Goal: Share content: Share content

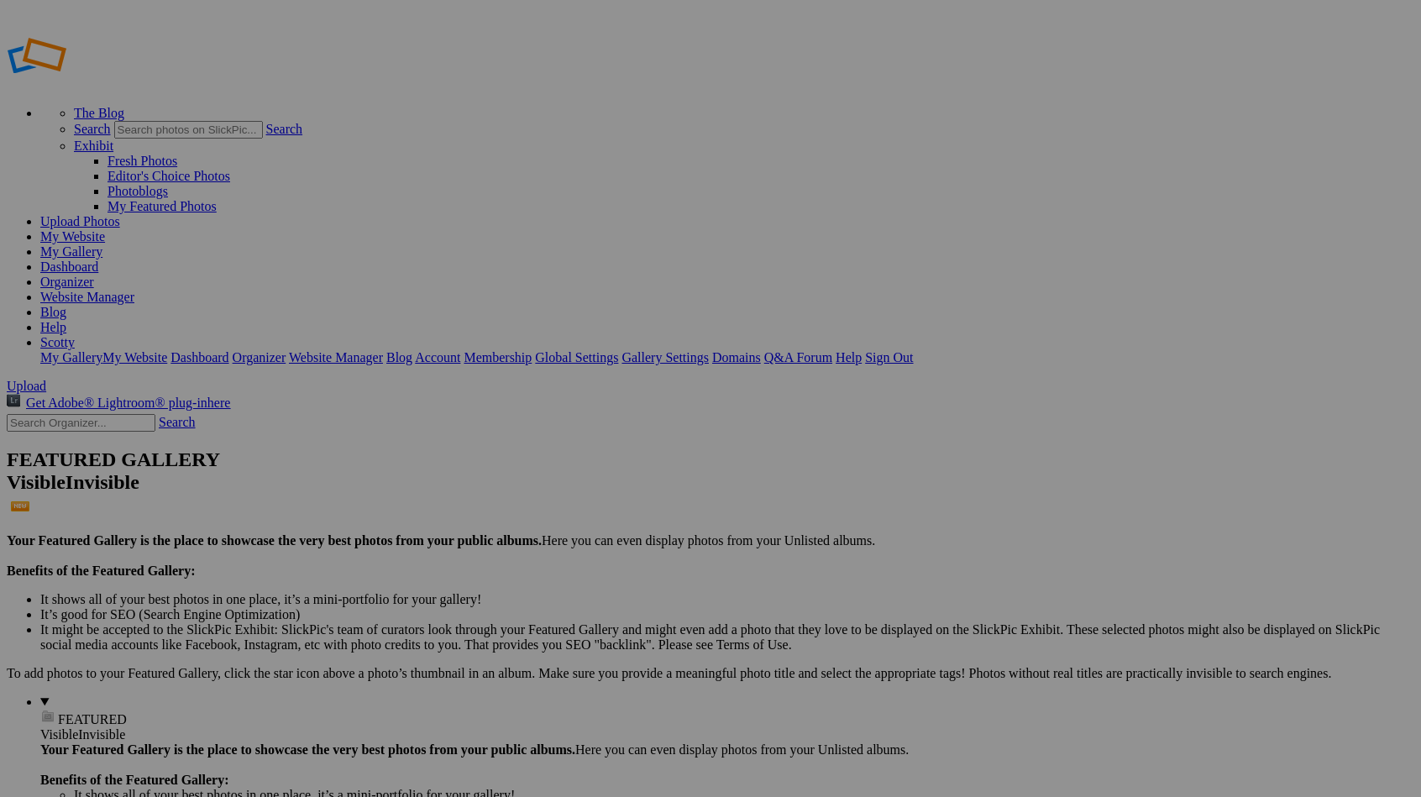
type input "chris"
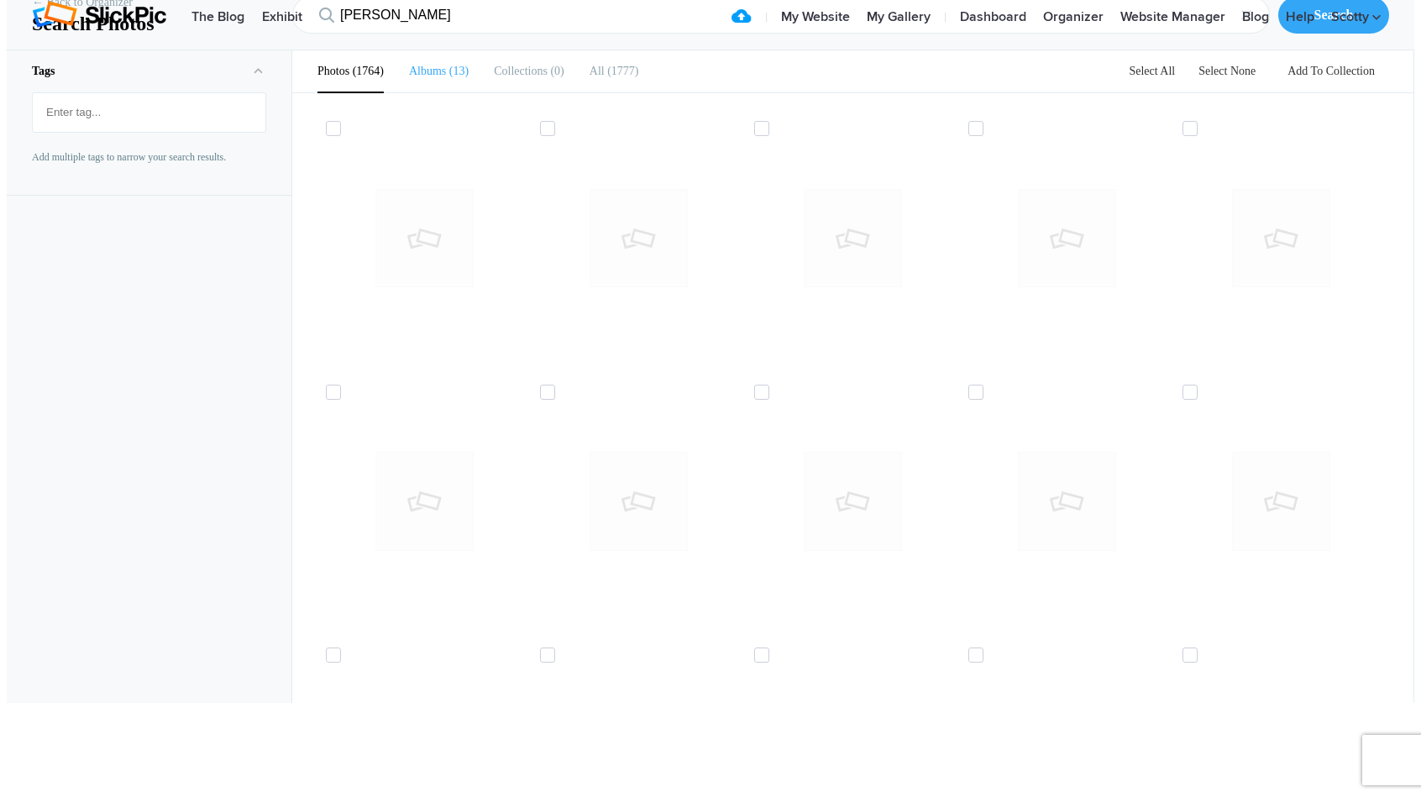
click at [423, 77] on b "Albums" at bounding box center [427, 71] width 37 height 13
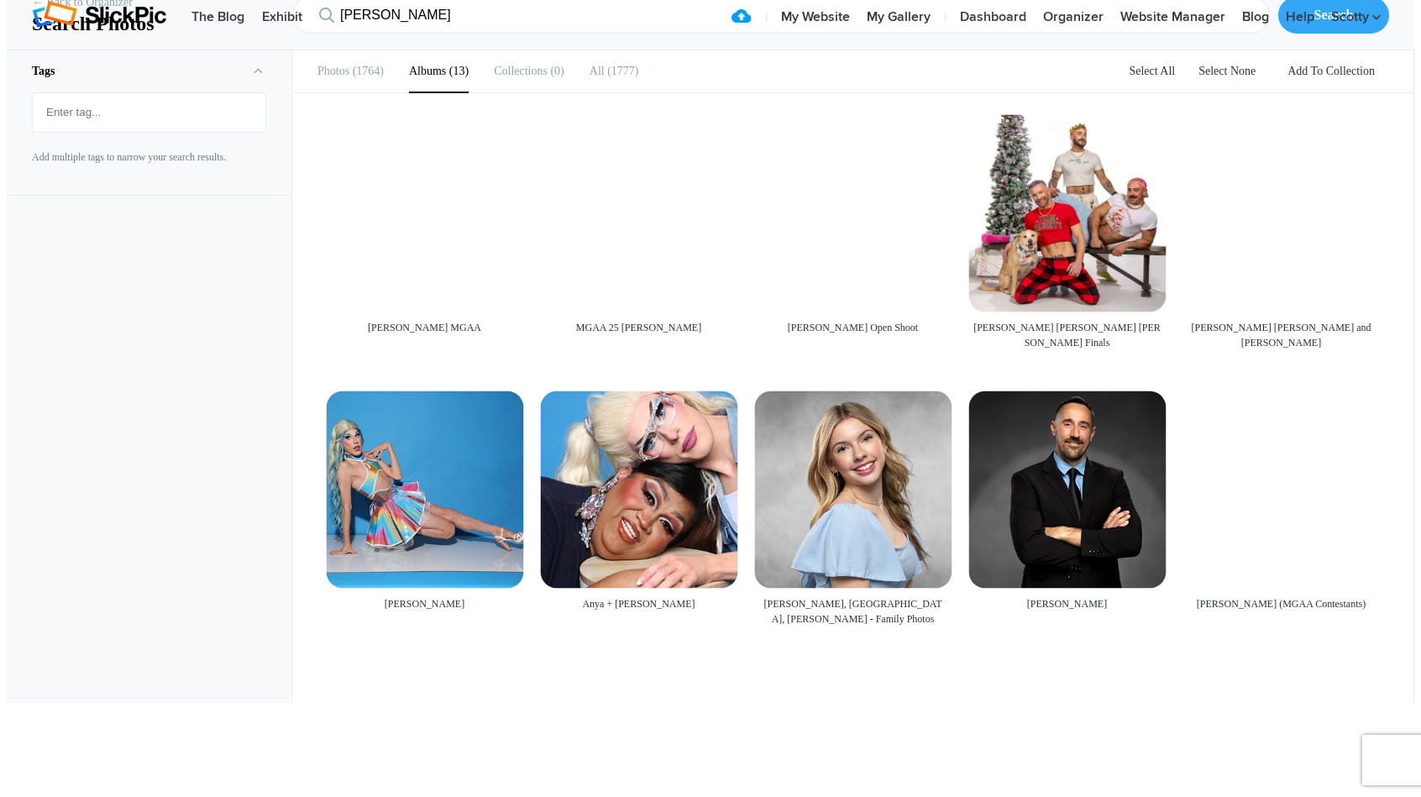
click at [427, 77] on b "Albums" at bounding box center [427, 71] width 37 height 13
click at [433, 77] on b "Albums" at bounding box center [427, 71] width 37 height 13
click at [1066, 30] on link "Organizer" at bounding box center [1072, 18] width 77 height 34
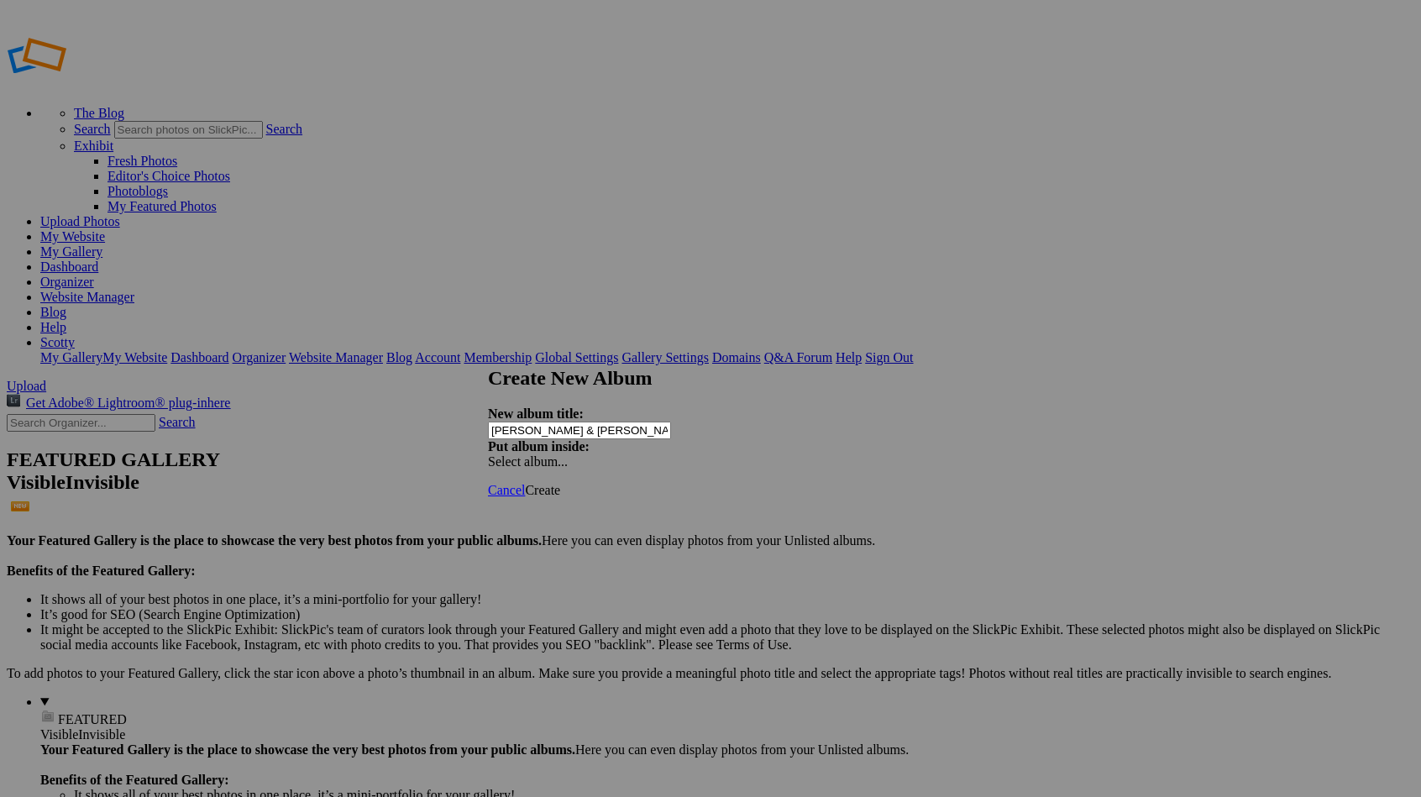
type input "[PERSON_NAME] & [PERSON_NAME]"
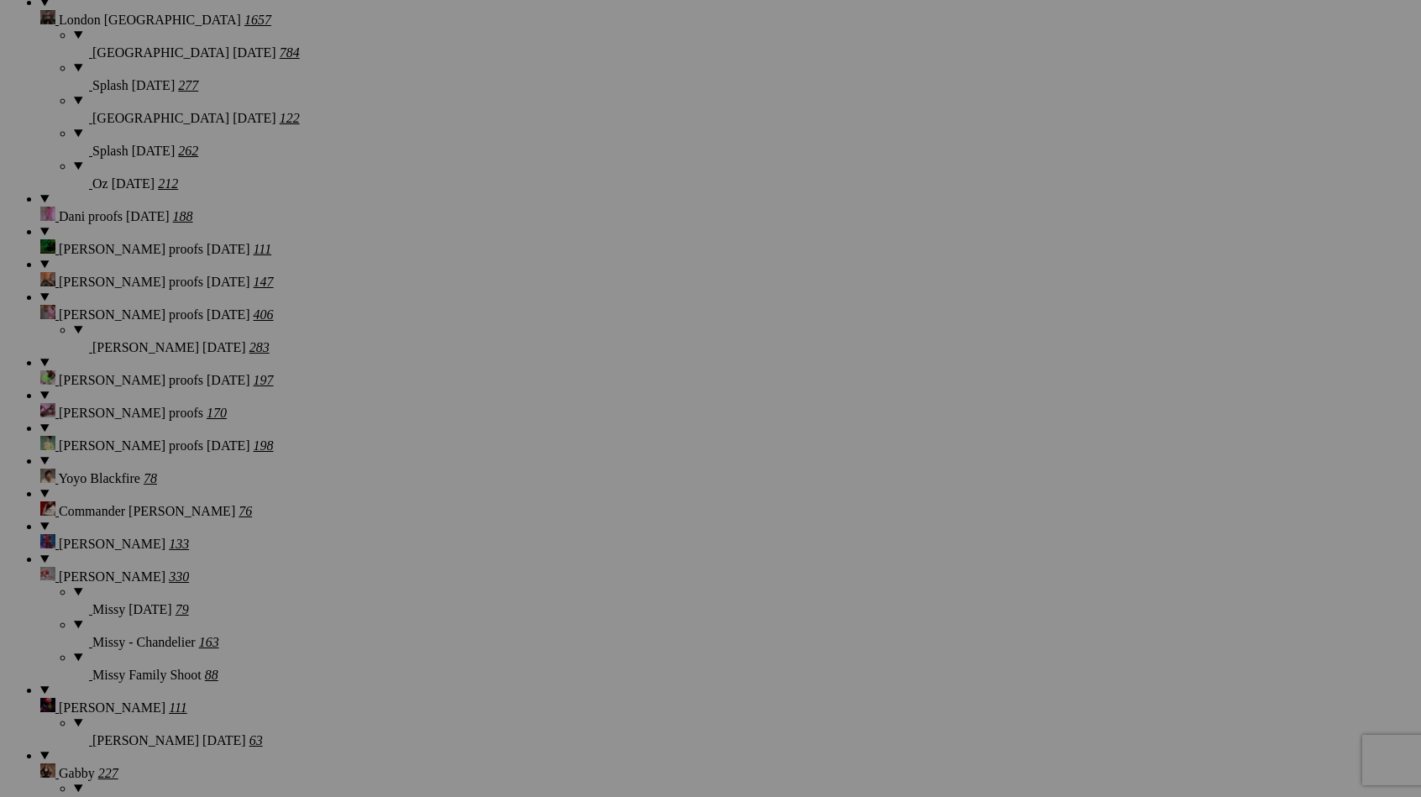
scroll to position [2307, 0]
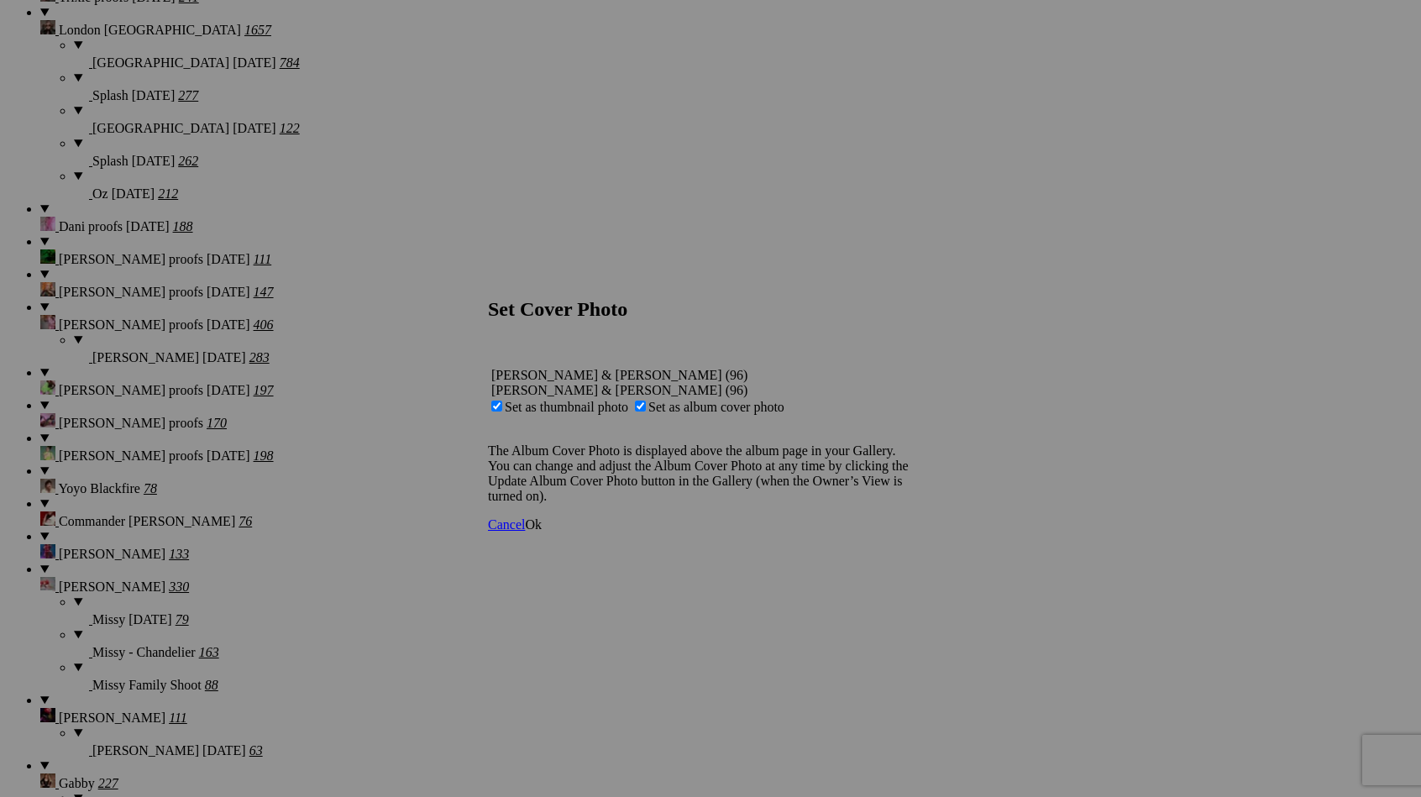
click at [542, 531] on span "Ok" at bounding box center [533, 524] width 17 height 14
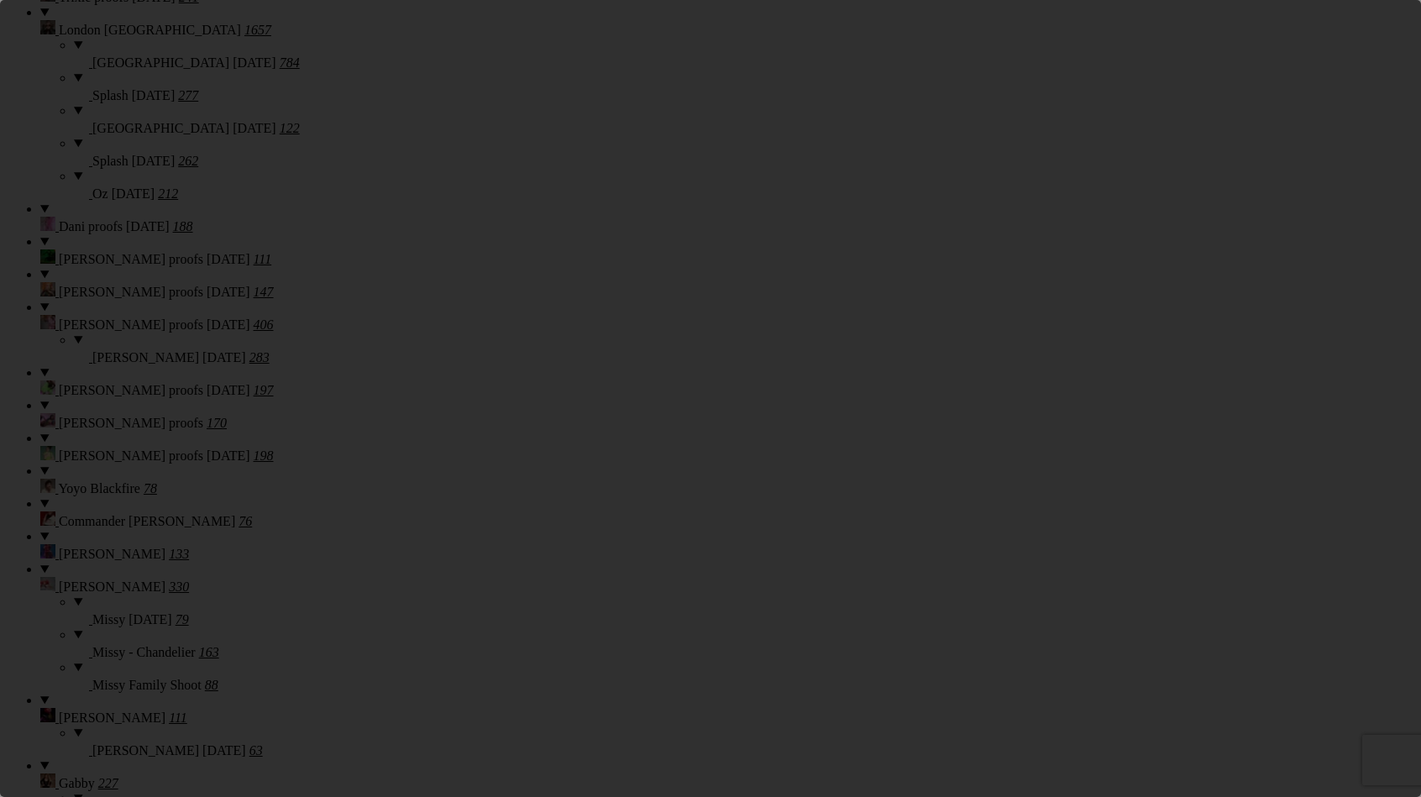
scroll to position [0, 0]
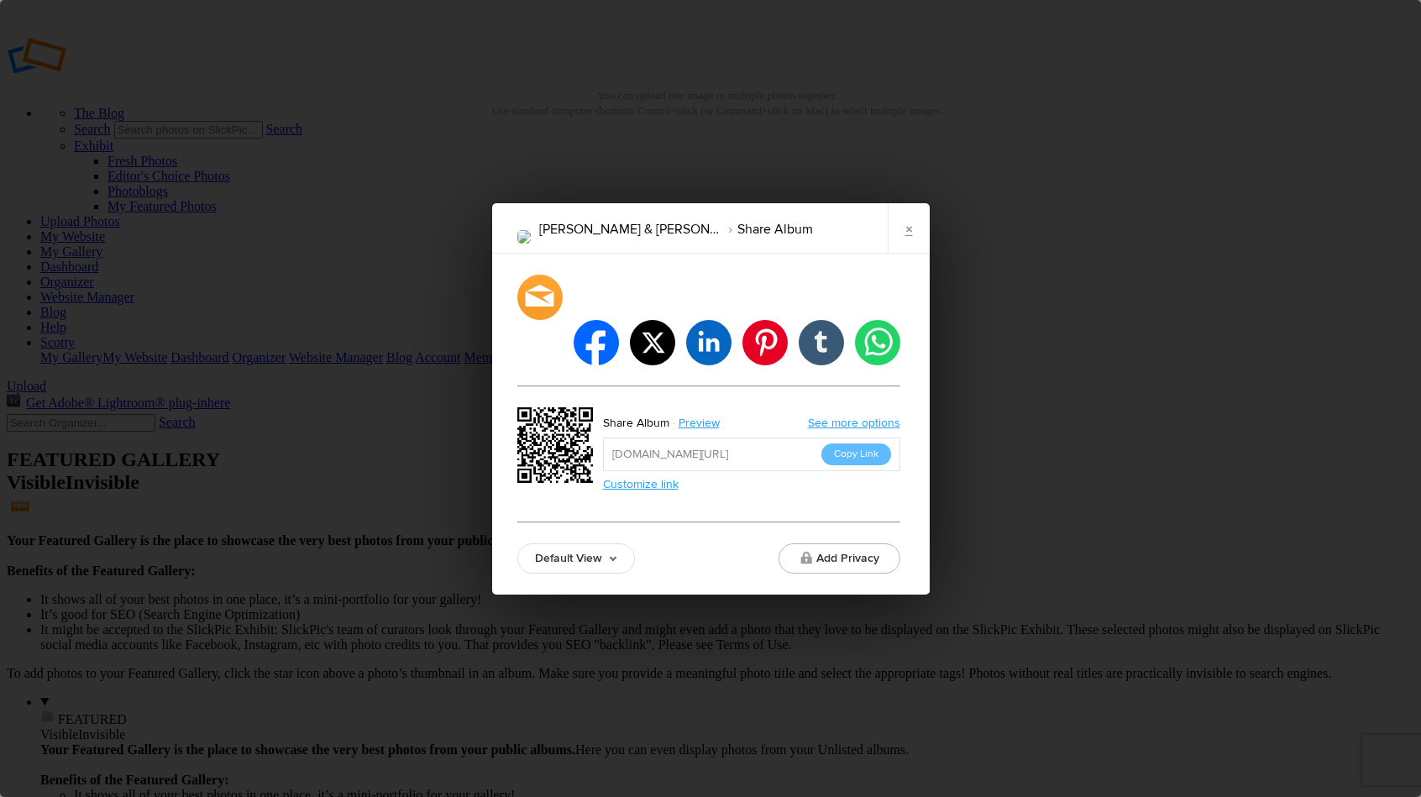
click at [606, 545] on link "Default View" at bounding box center [576, 558] width 118 height 30
click at [607, 543] on link "Default View" at bounding box center [576, 558] width 118 height 30
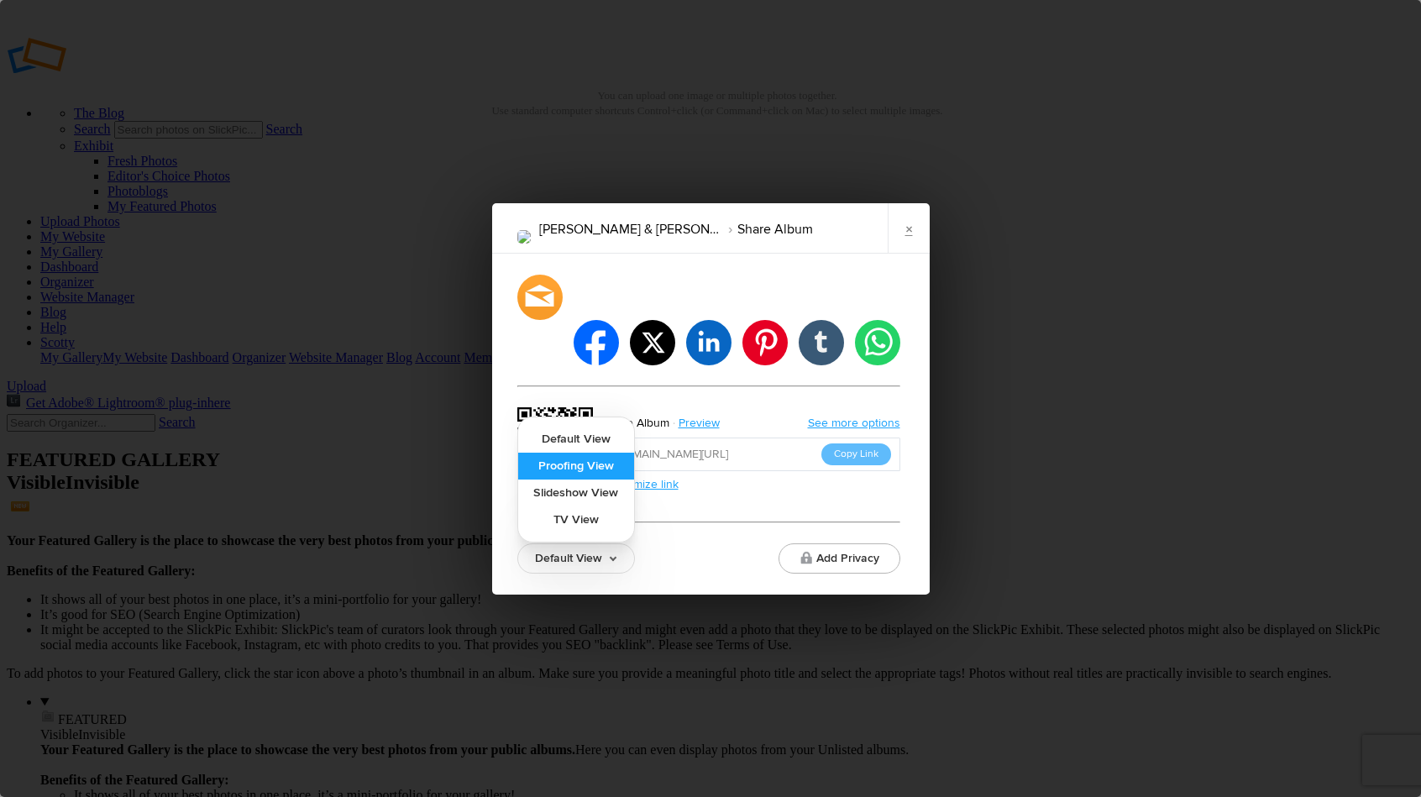
click at [615, 453] on link "Proofing View" at bounding box center [576, 466] width 116 height 27
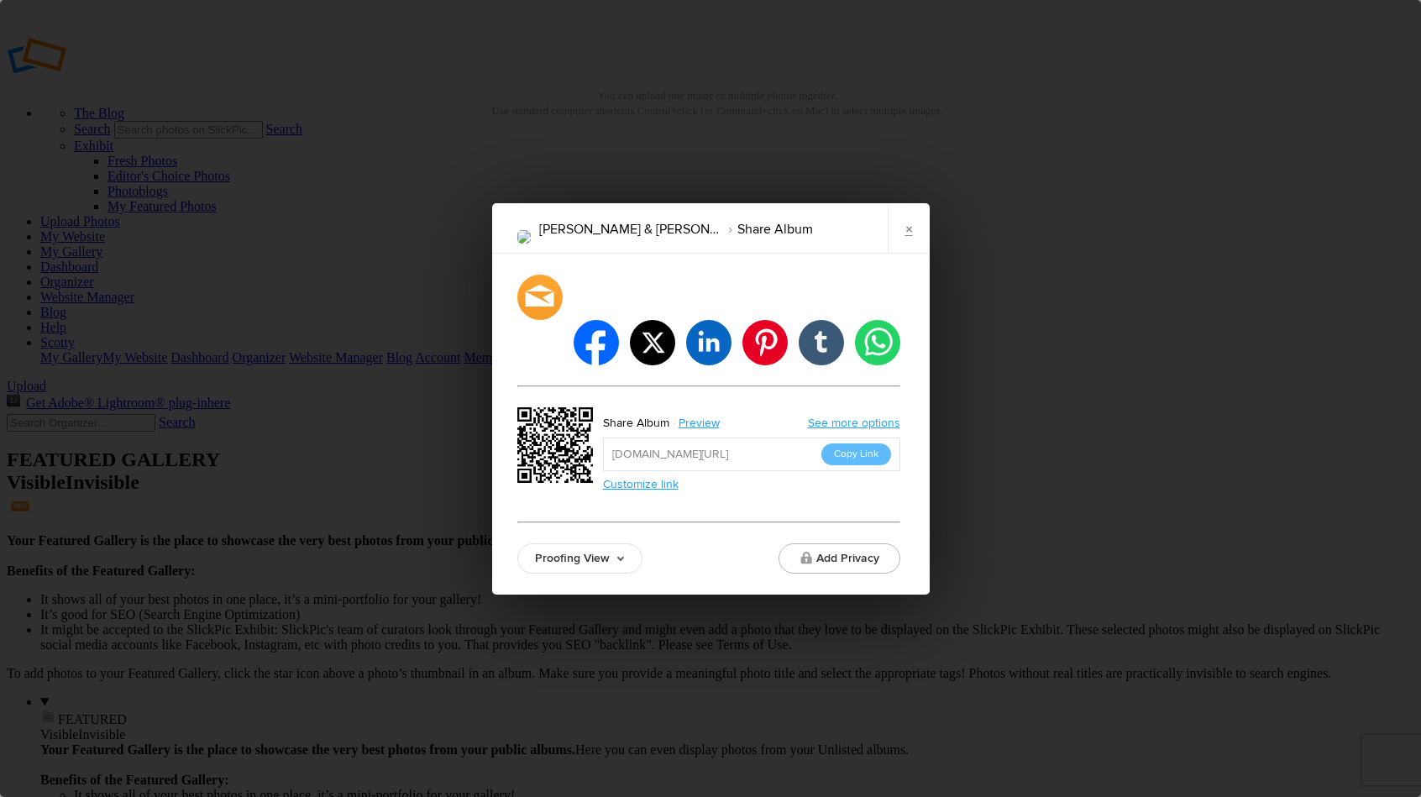
click at [851, 437] on input "https://slickpic.us/18530375MMMc" at bounding box center [751, 454] width 297 height 34
click at [851, 443] on button "Copy Link" at bounding box center [856, 454] width 70 height 22
click at [909, 254] on link "×" at bounding box center [909, 228] width 42 height 50
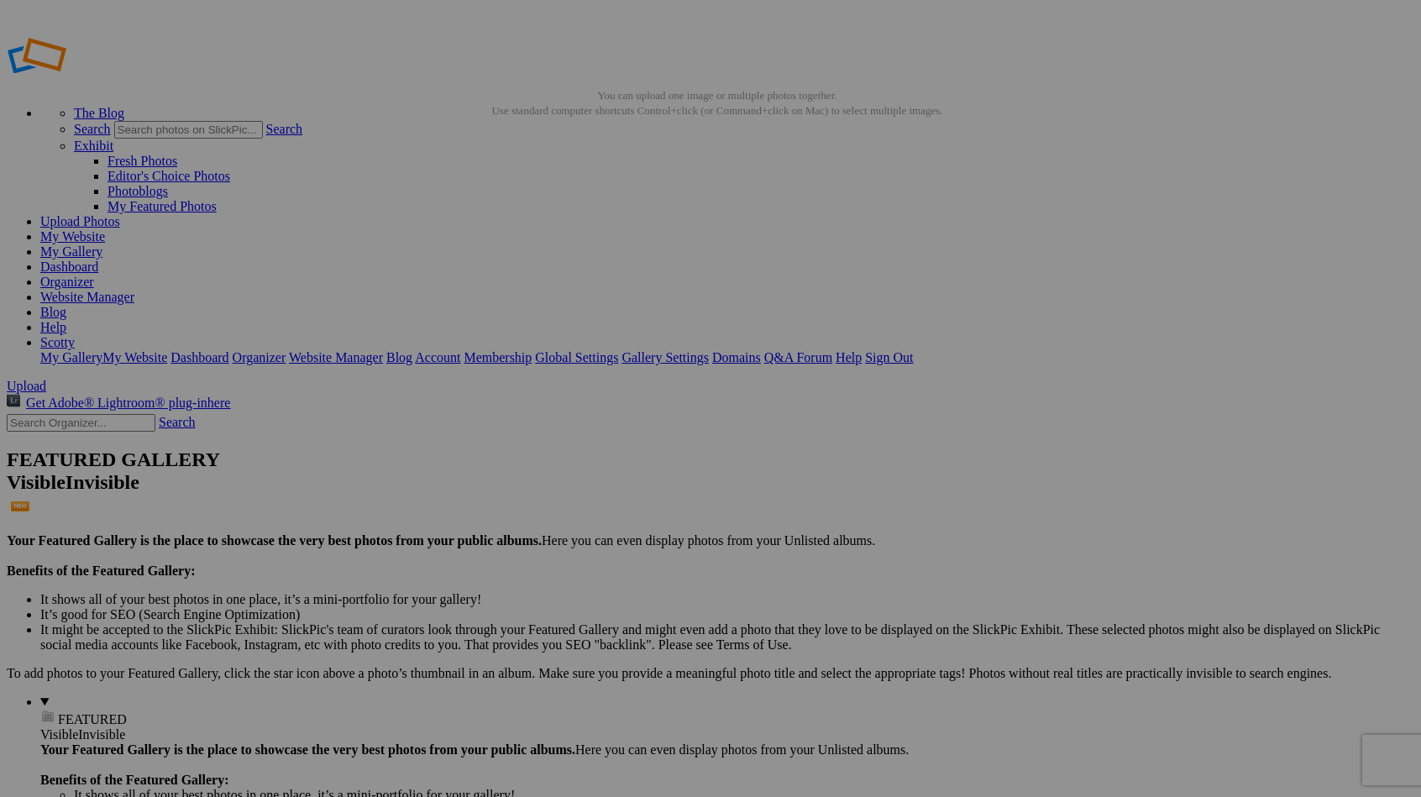
click at [155, 414] on input "text" at bounding box center [81, 423] width 149 height 18
type input "faleasha"
